Goal: Information Seeking & Learning: Learn about a topic

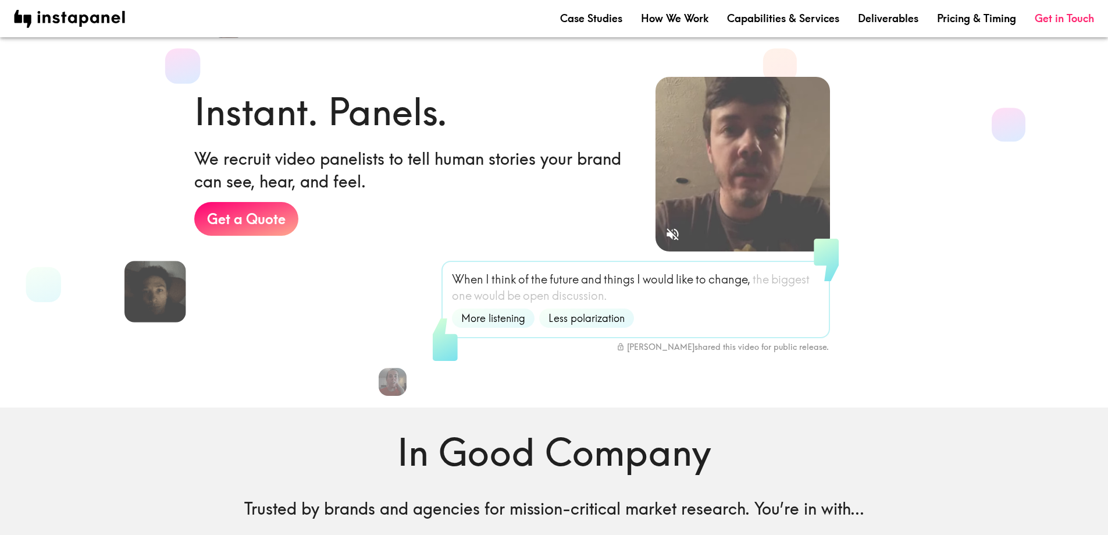
scroll to position [291, 0]
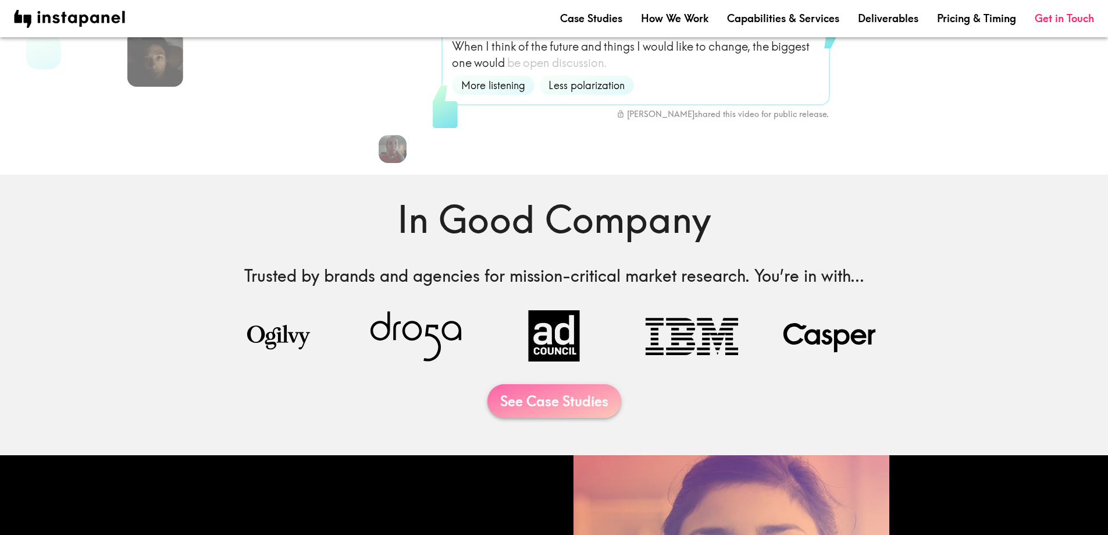
click at [588, 407] on link "See Case Studies" at bounding box center [554, 401] width 134 height 34
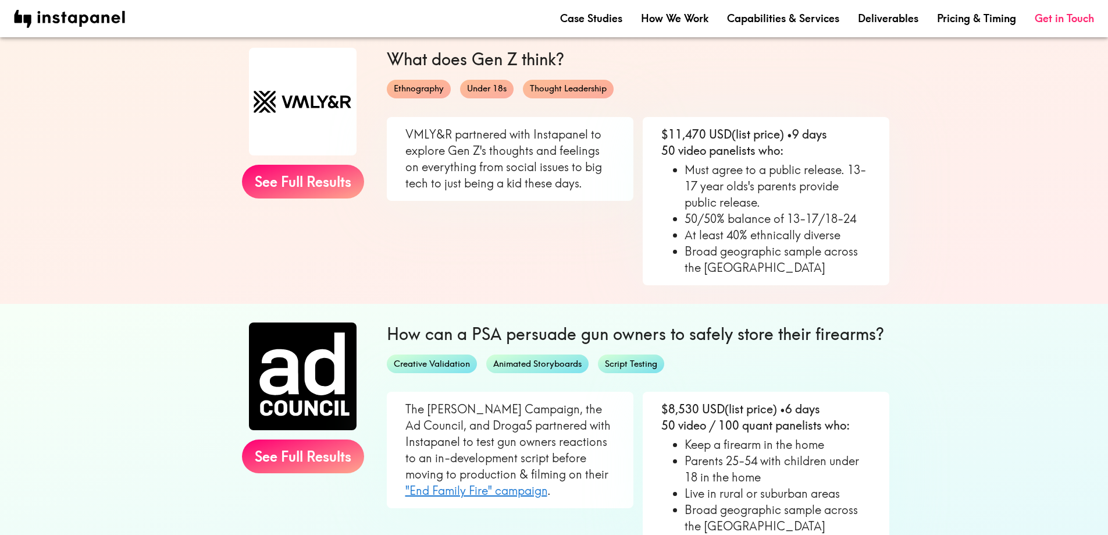
scroll to position [58, 0]
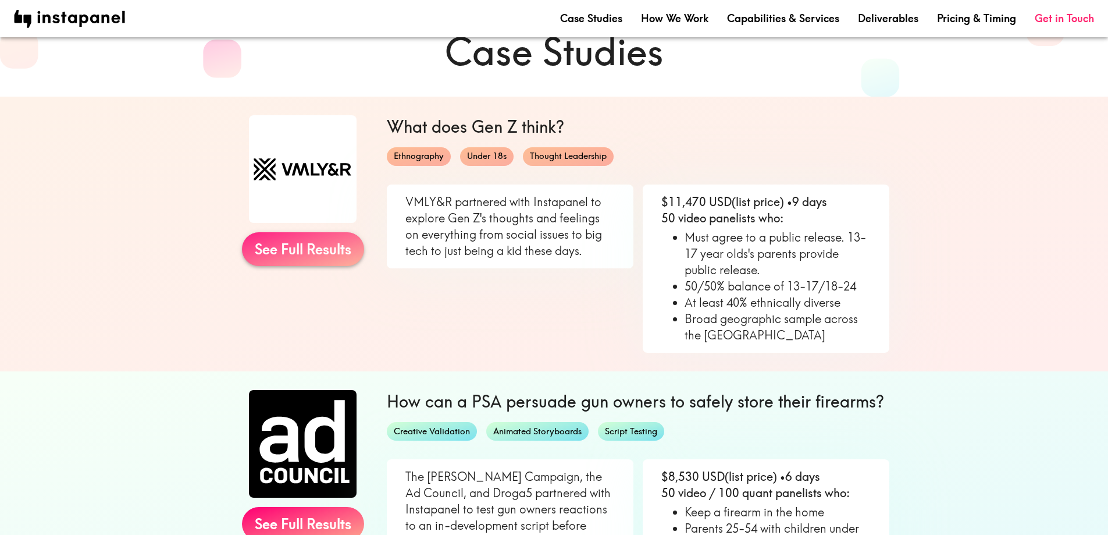
click at [332, 258] on link "See Full Results" at bounding box center [303, 249] width 122 height 34
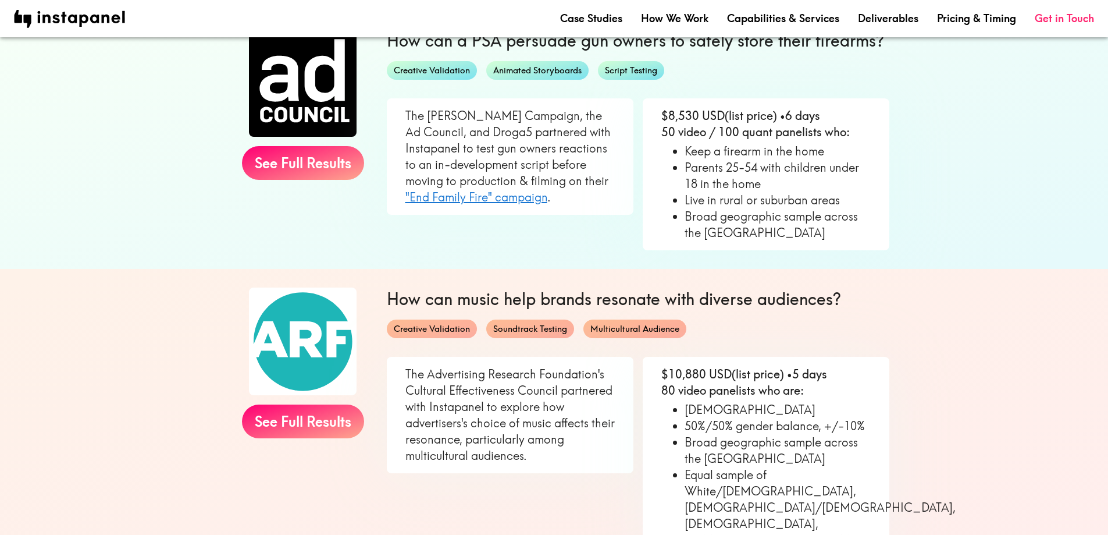
scroll to position [465, 0]
